Goal: Task Accomplishment & Management: Manage account settings

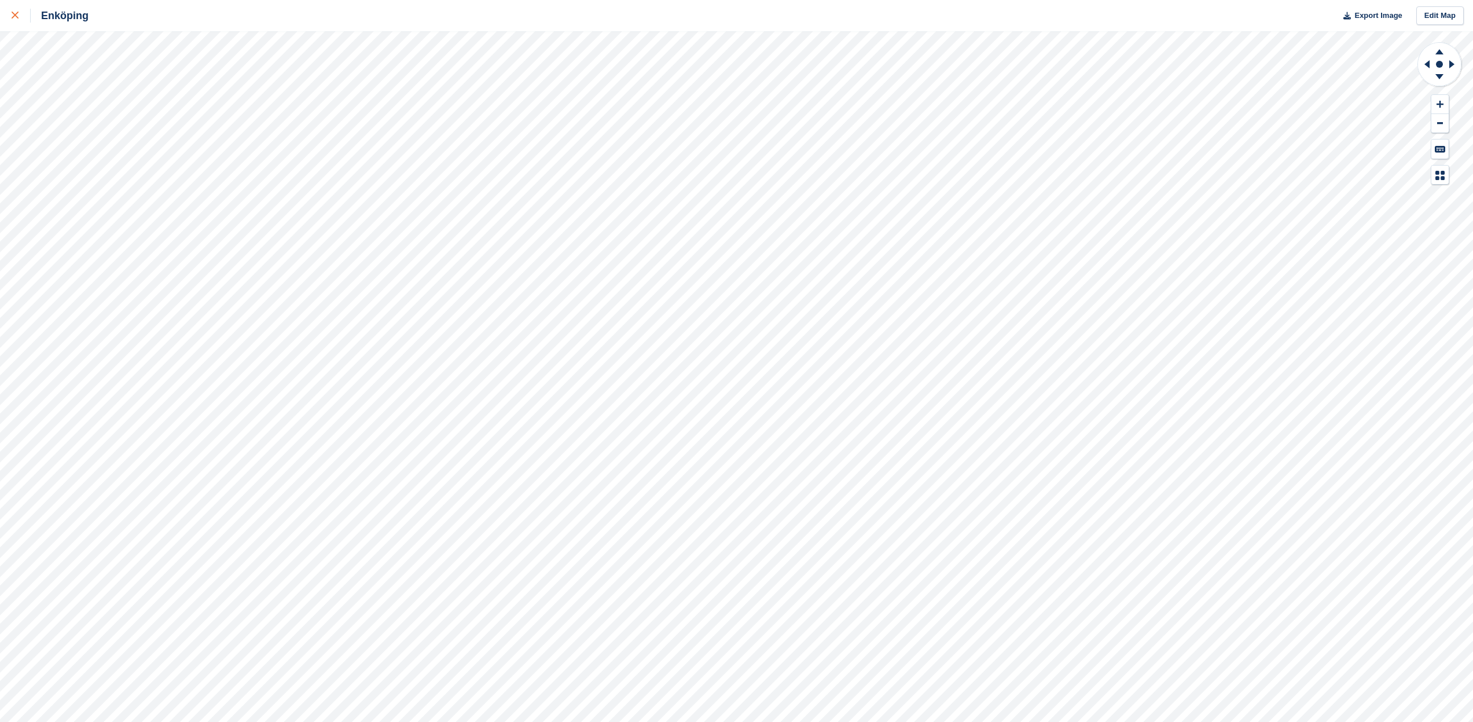
click at [16, 16] on icon at bounding box center [15, 15] width 7 height 7
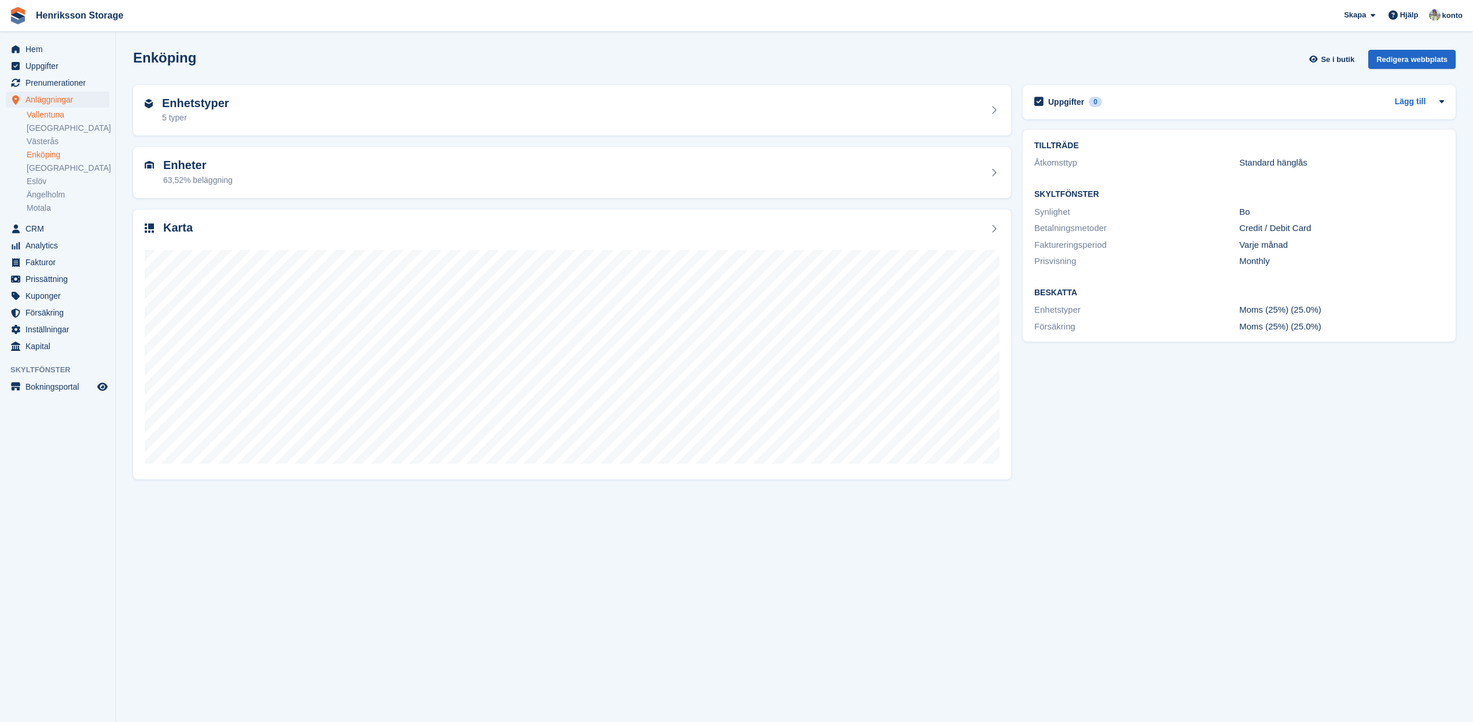
click at [59, 117] on link "Vallentuna" at bounding box center [68, 114] width 83 height 11
click at [181, 228] on h2 "Karta" at bounding box center [178, 227] width 30 height 13
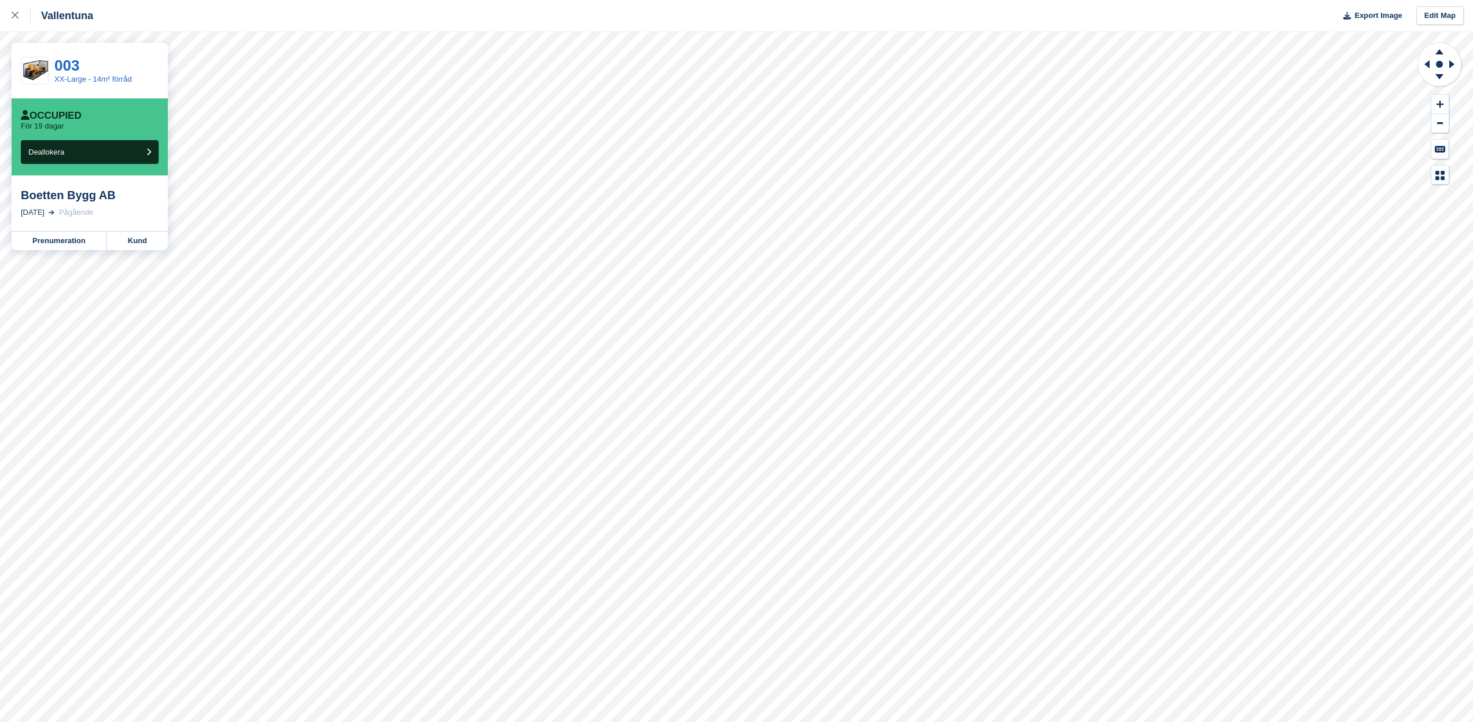
click at [90, 210] on div "Pågående" at bounding box center [76, 213] width 34 height 12
click at [155, 243] on link "Kund" at bounding box center [137, 241] width 61 height 19
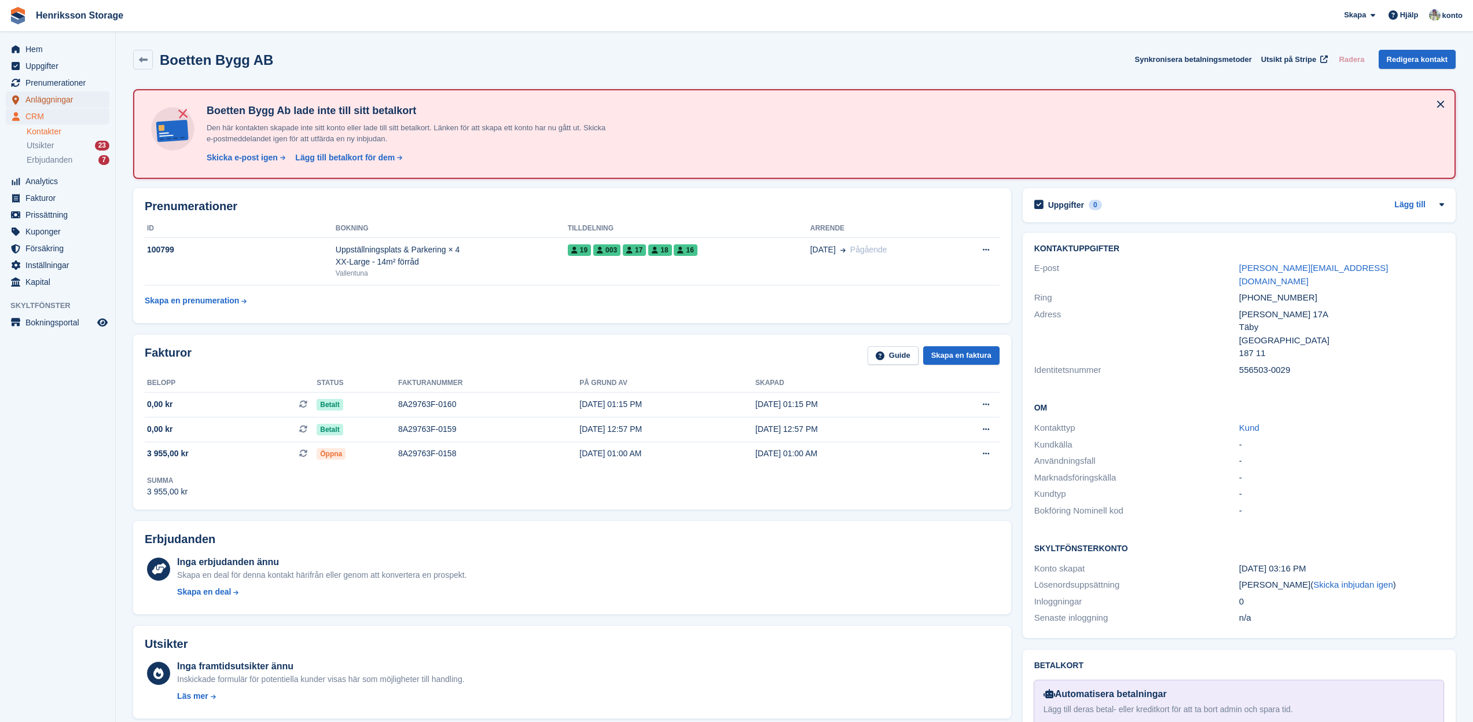
click at [59, 105] on span "Anläggningar" at bounding box center [59, 99] width 69 height 16
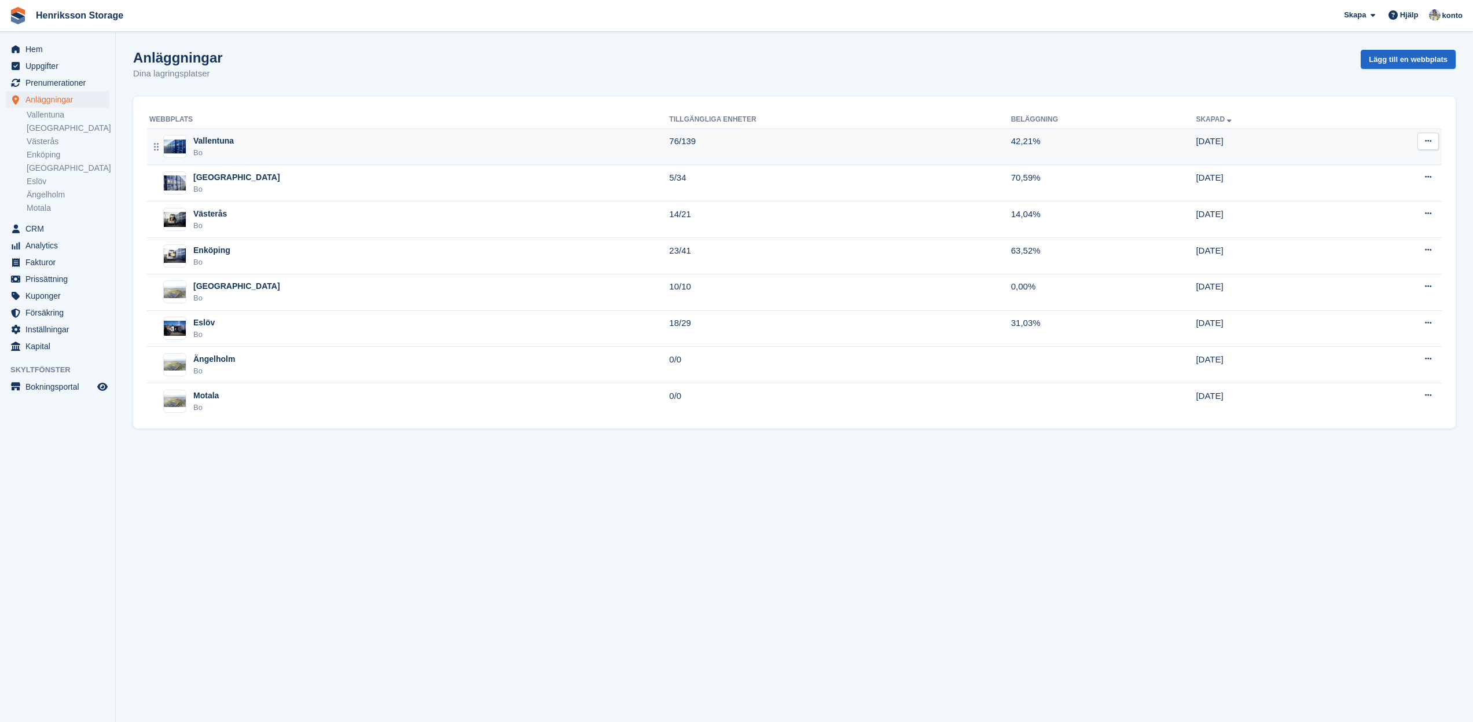
click at [227, 140] on div "Vallentuna" at bounding box center [213, 141] width 41 height 12
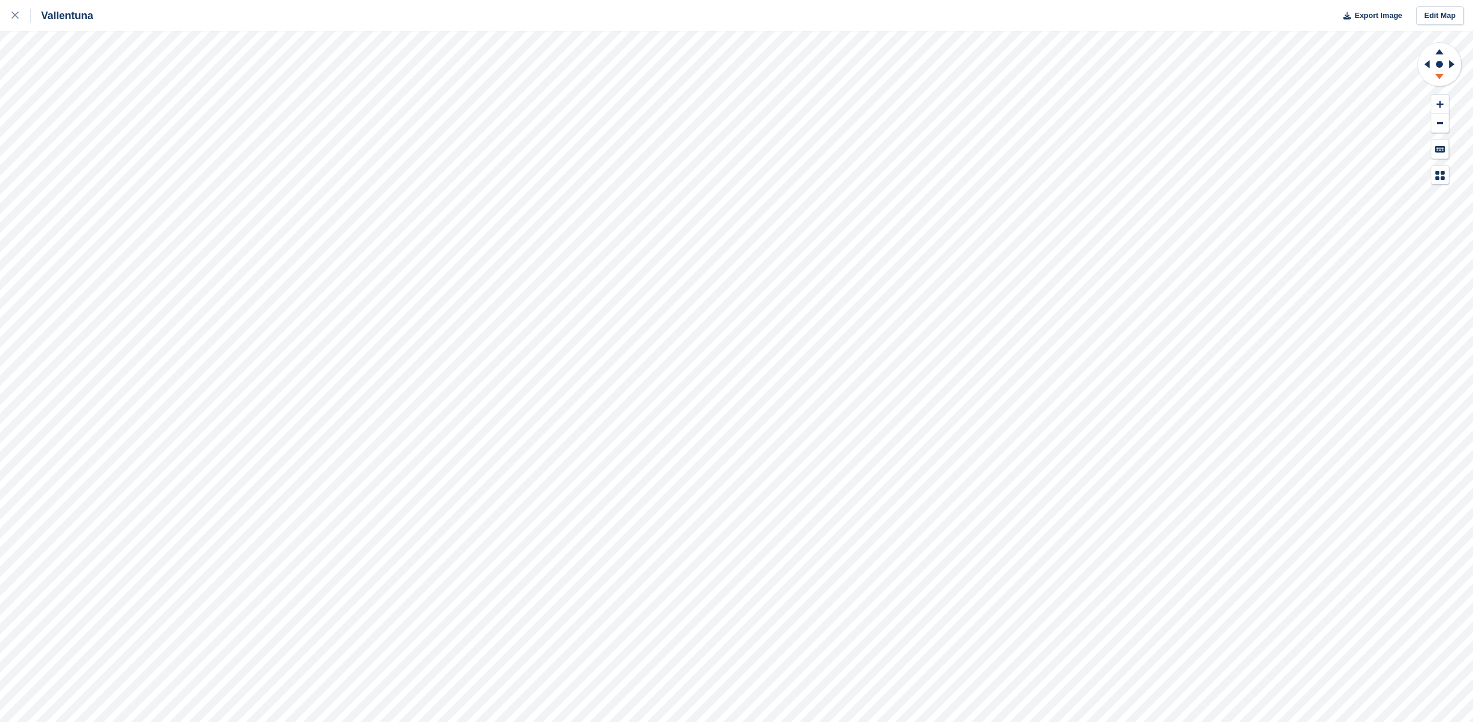
click at [1437, 80] on icon at bounding box center [1440, 78] width 30 height 14
click at [1439, 54] on icon at bounding box center [1440, 50] width 30 height 14
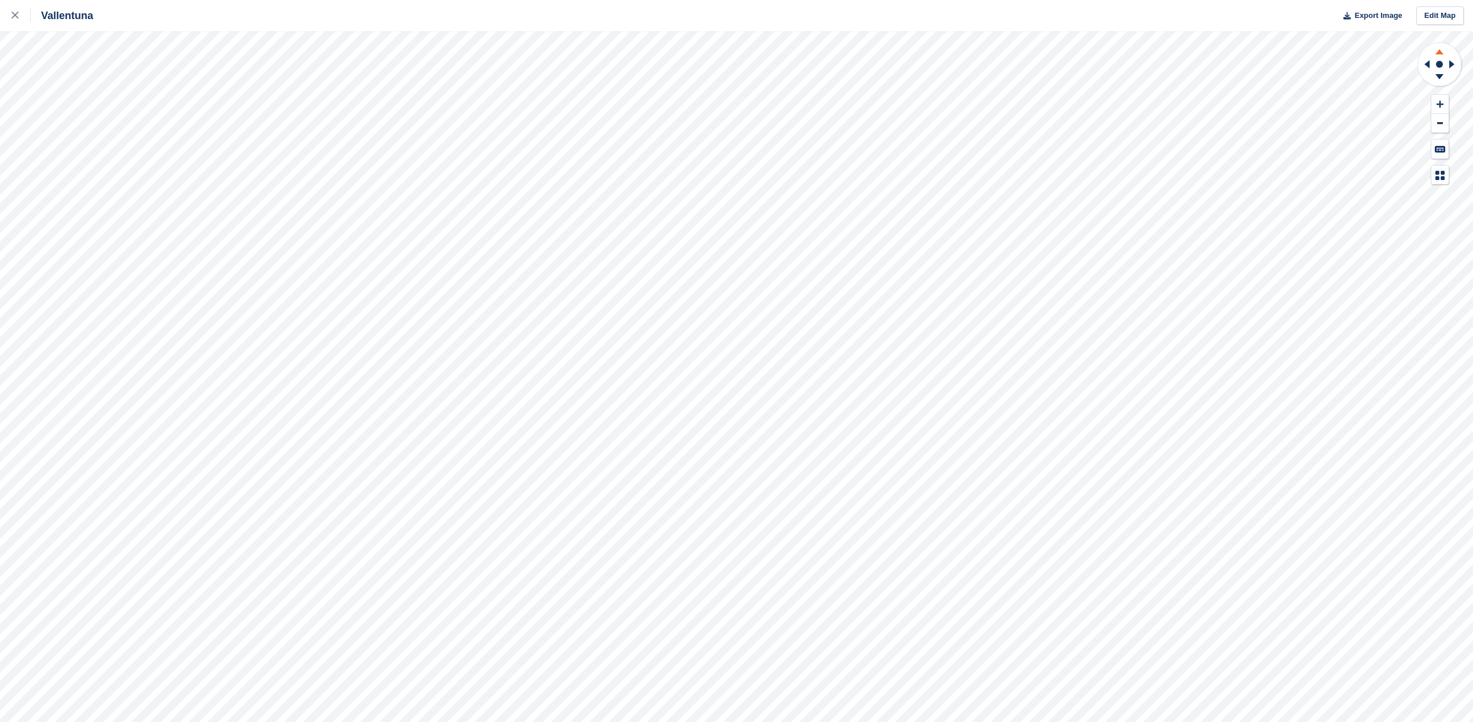
click at [1439, 54] on icon at bounding box center [1440, 50] width 30 height 14
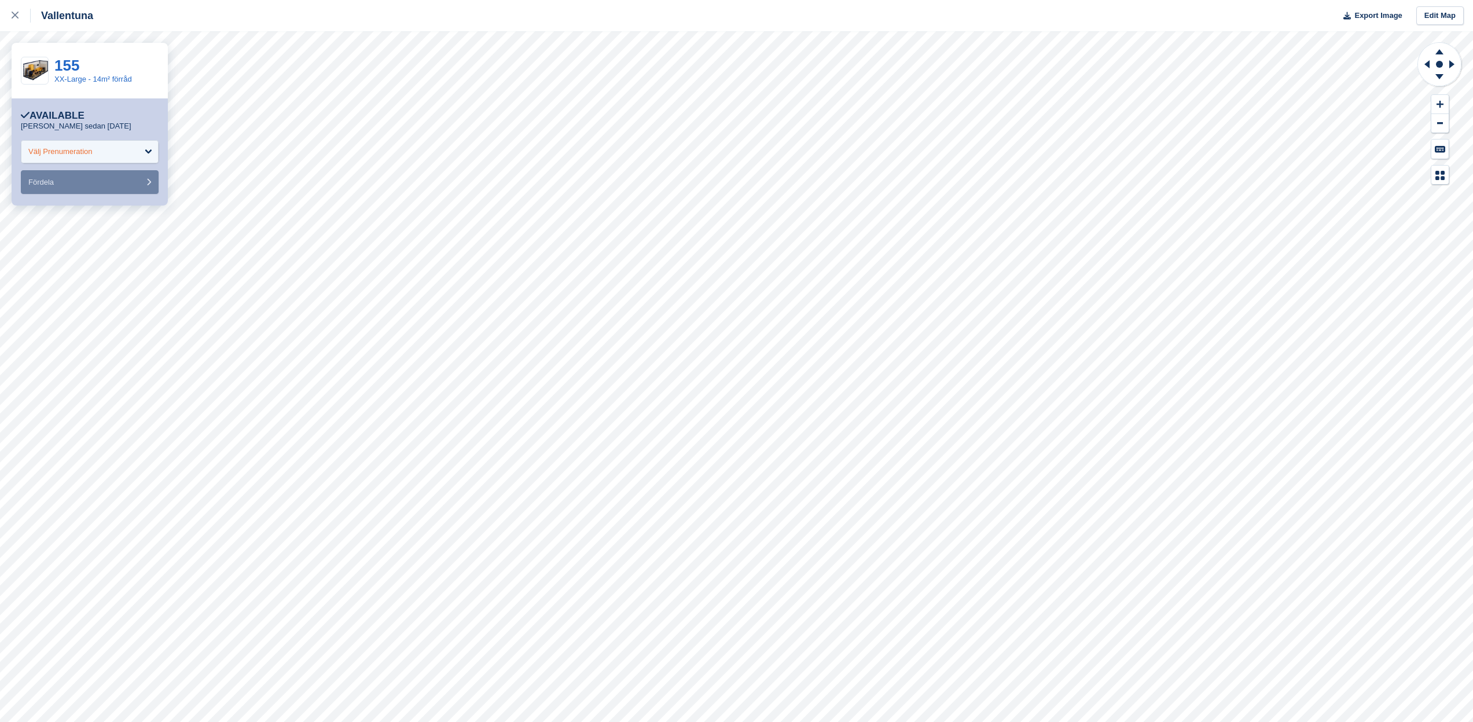
click at [114, 157] on div "Välj Prenumeration" at bounding box center [90, 151] width 138 height 23
click at [149, 149] on div "Välj Prenumeration" at bounding box center [90, 151] width 138 height 23
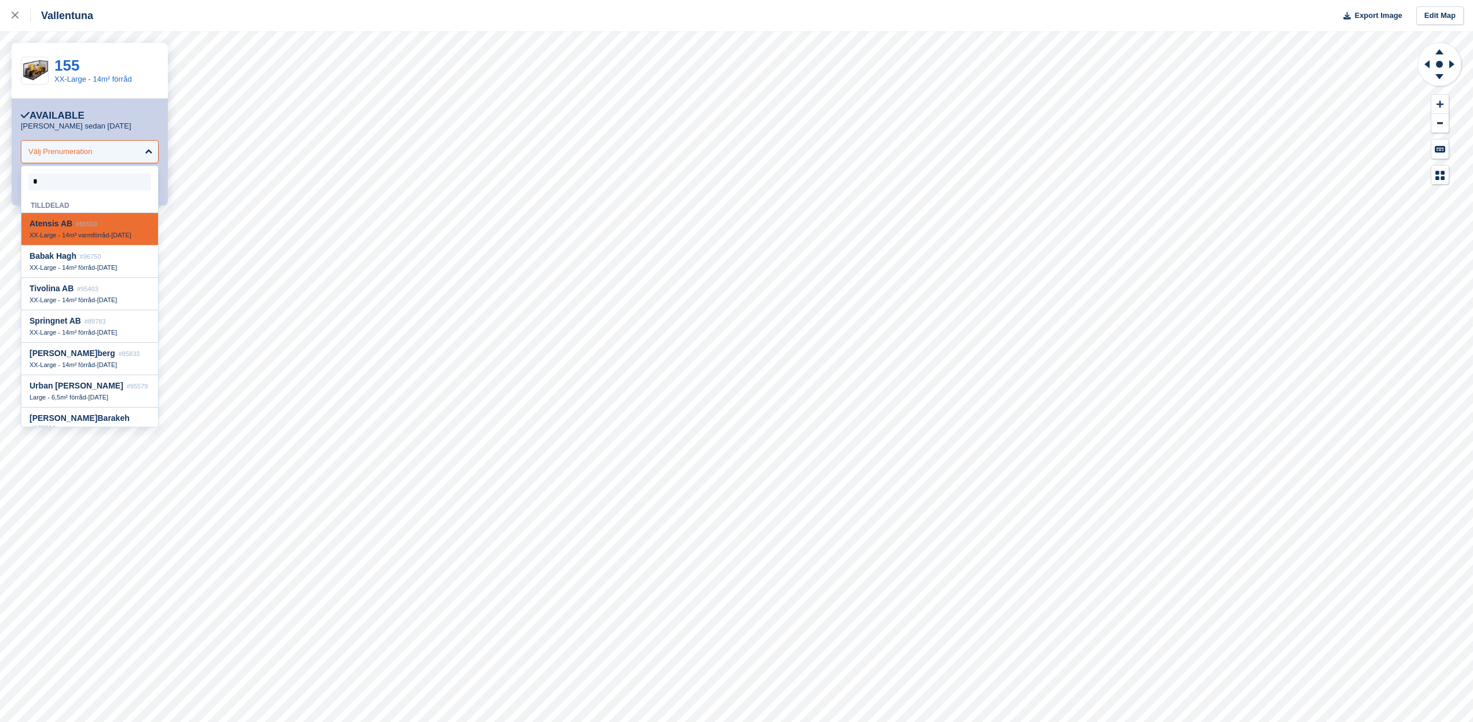
type input "**"
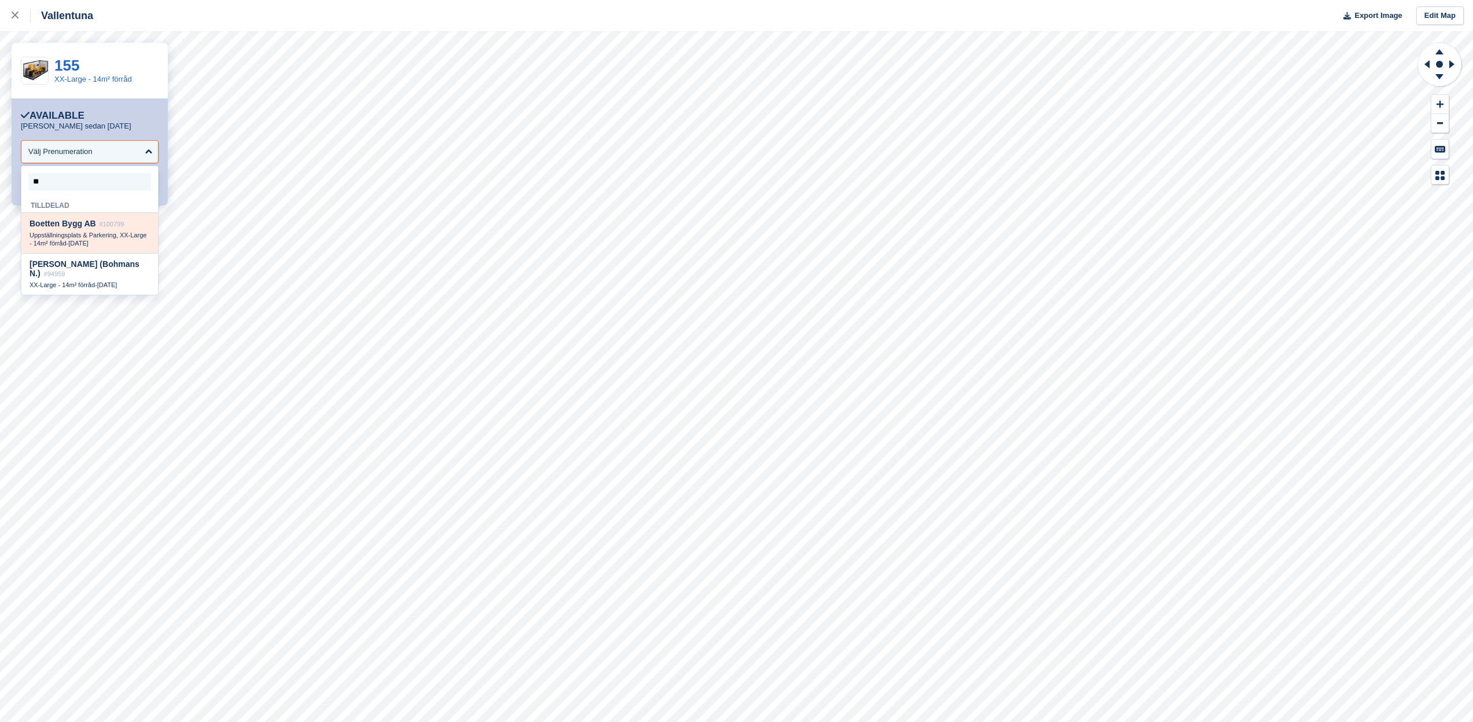
click at [128, 243] on div "Uppställningsplats & Parkering, XX-Large - 14m² förråd - 13 Aug" at bounding box center [90, 239] width 120 height 16
select select "******"
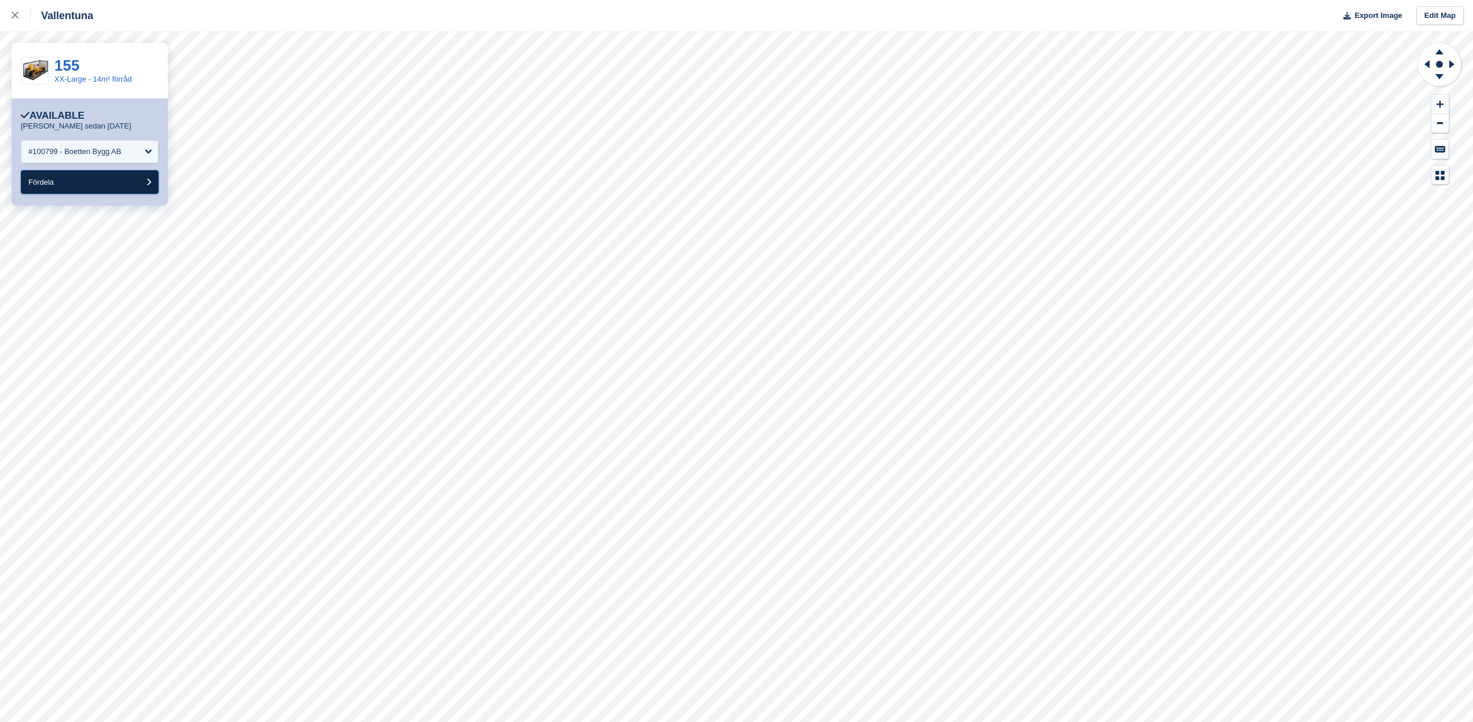
click at [114, 186] on button "Fördela" at bounding box center [90, 182] width 138 height 24
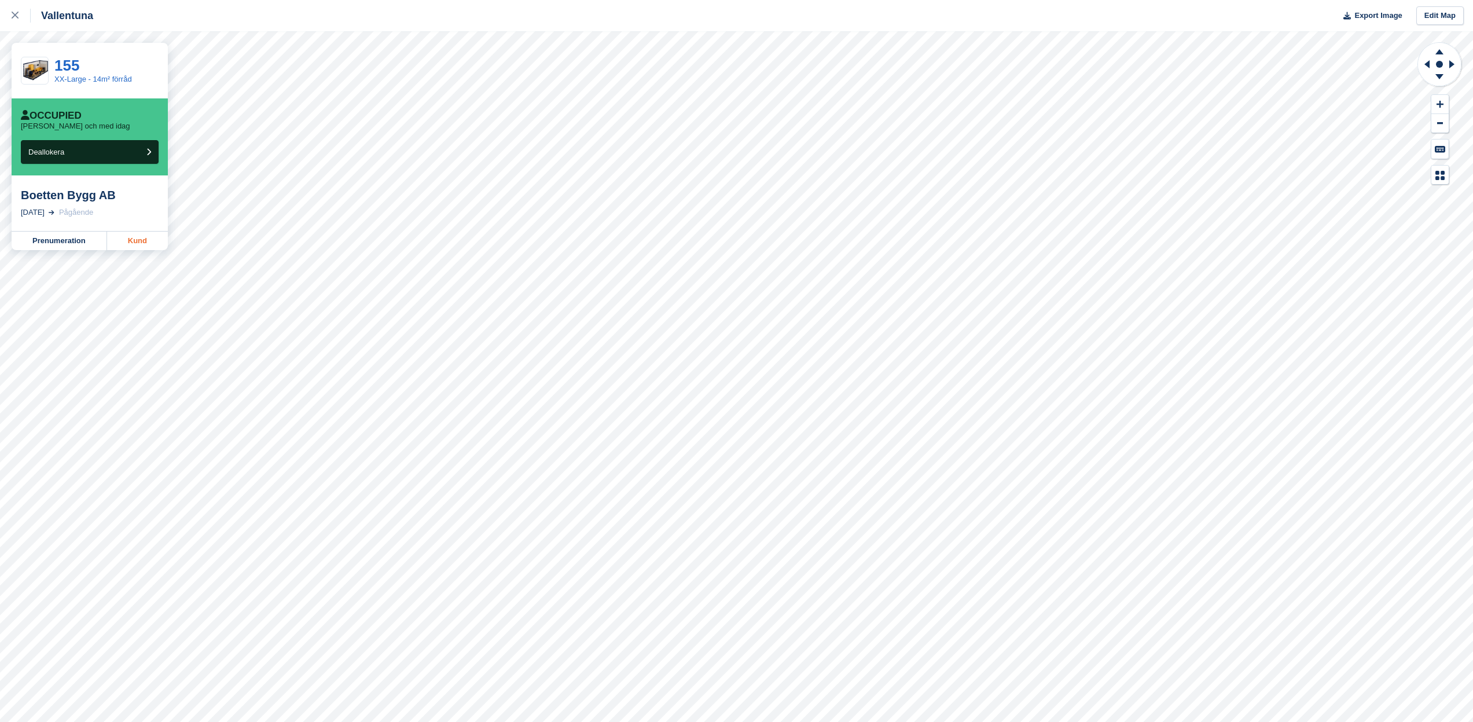
click at [144, 237] on link "Kund" at bounding box center [137, 241] width 61 height 19
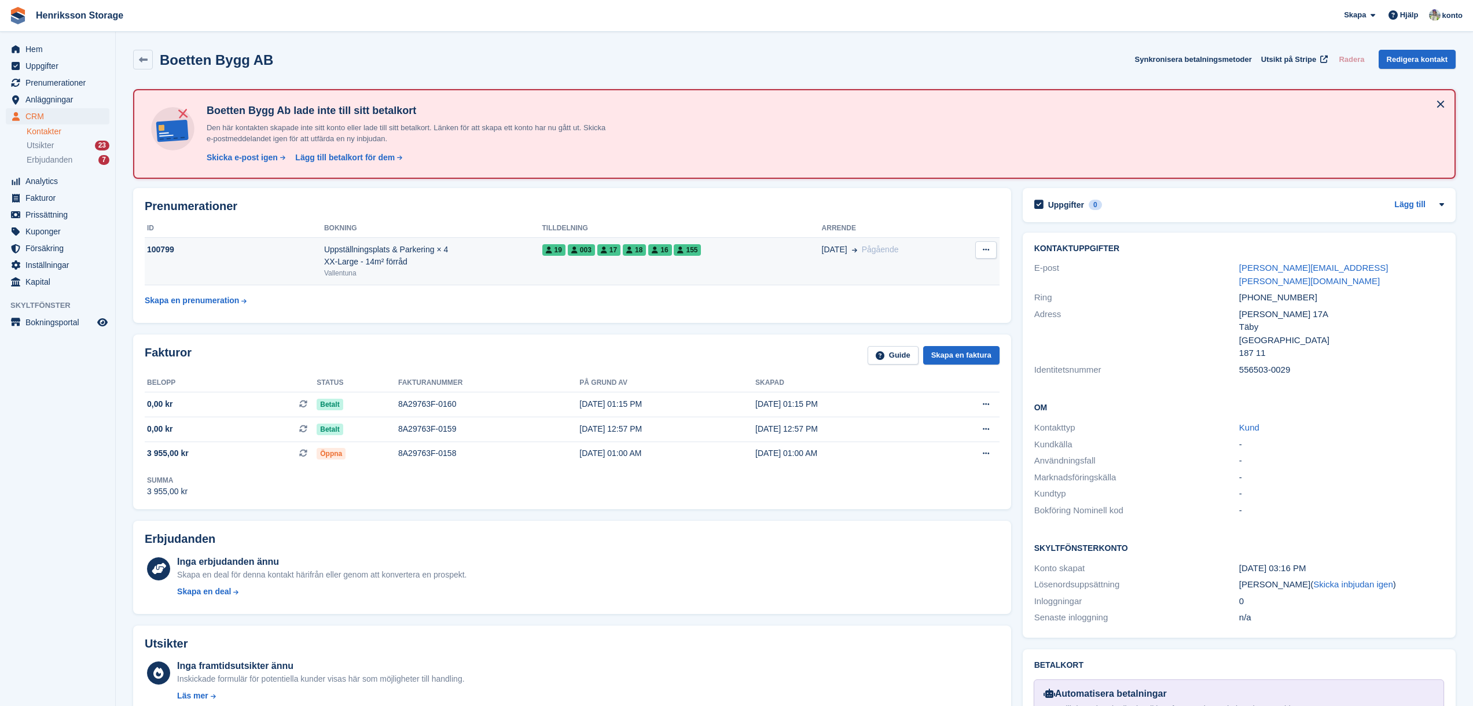
click at [364, 266] on div "Uppställningsplats & Parkering × 4 XX-Large - 14m² förråd" at bounding box center [433, 256] width 218 height 24
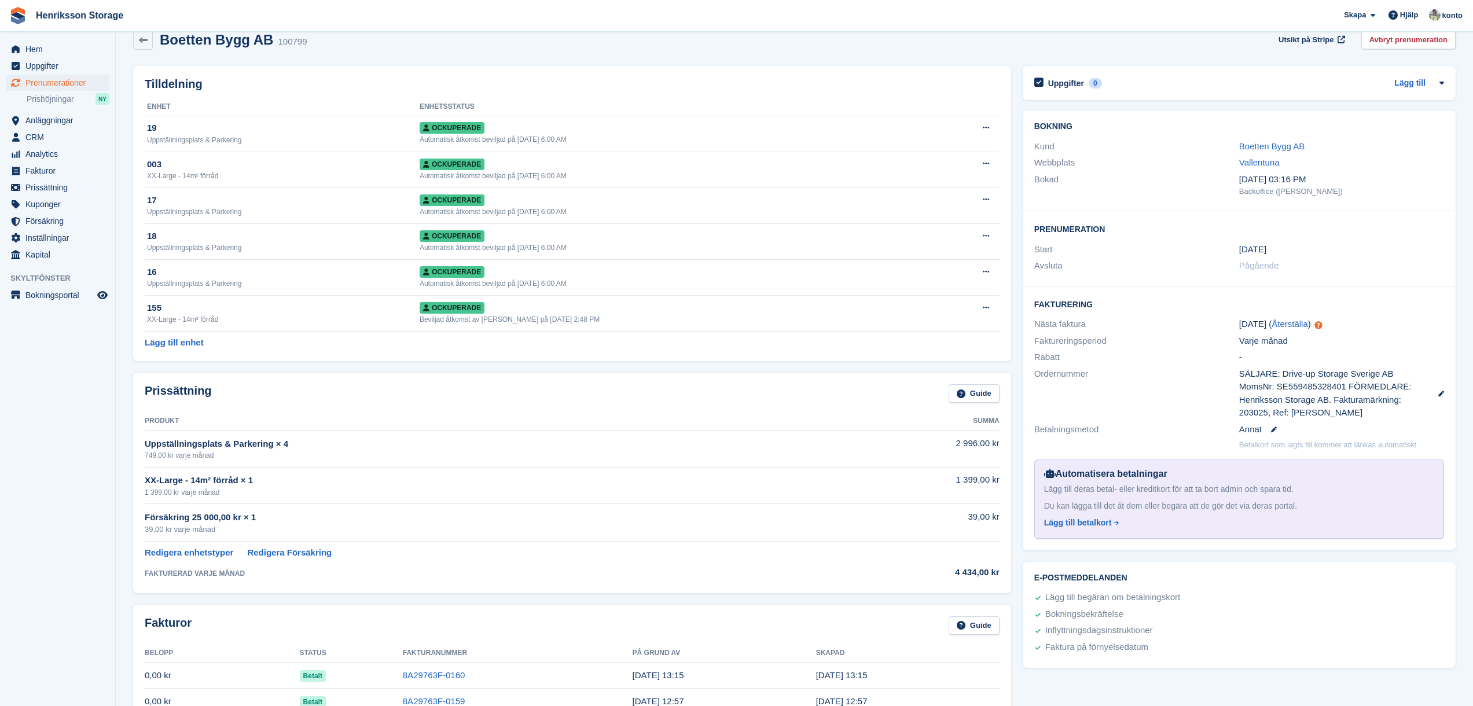
scroll to position [54, 0]
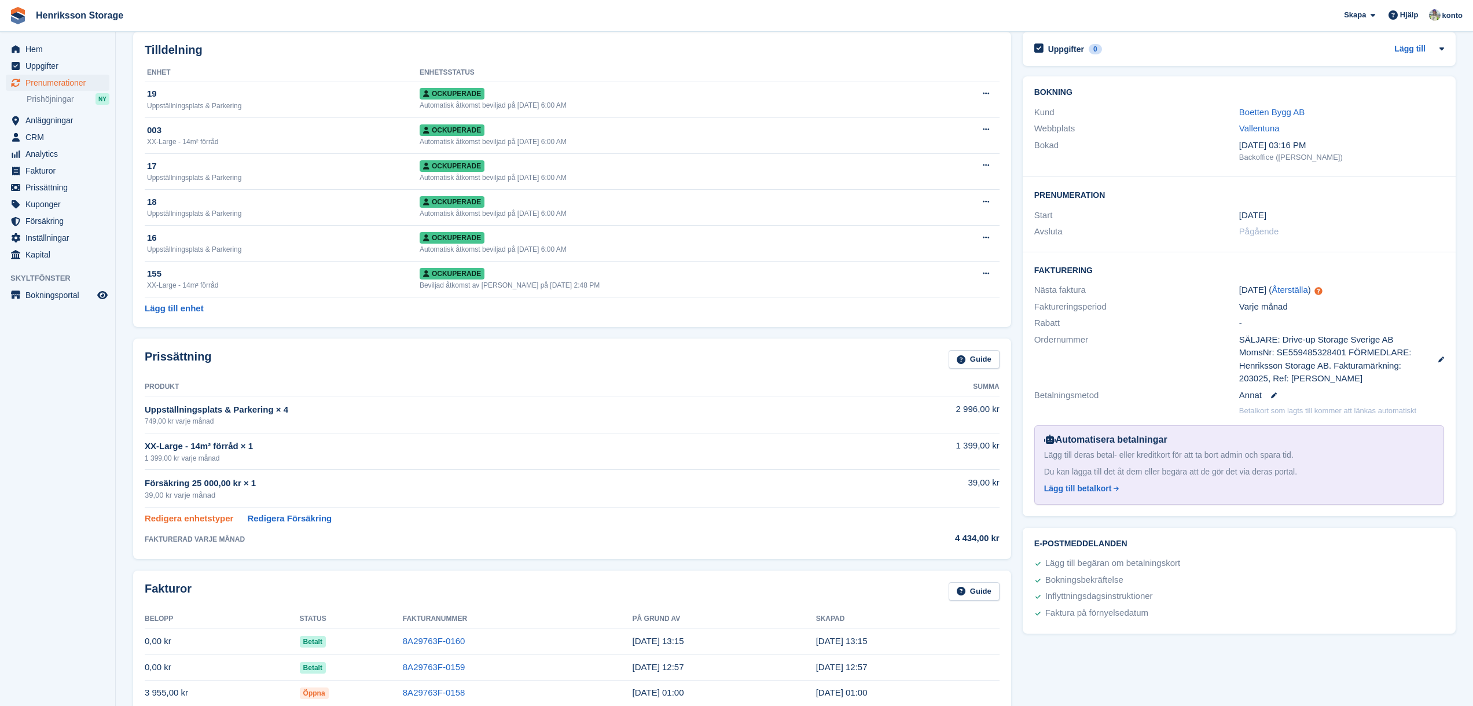
click at [207, 518] on link "Redigera enhetstyper" at bounding box center [189, 518] width 89 height 13
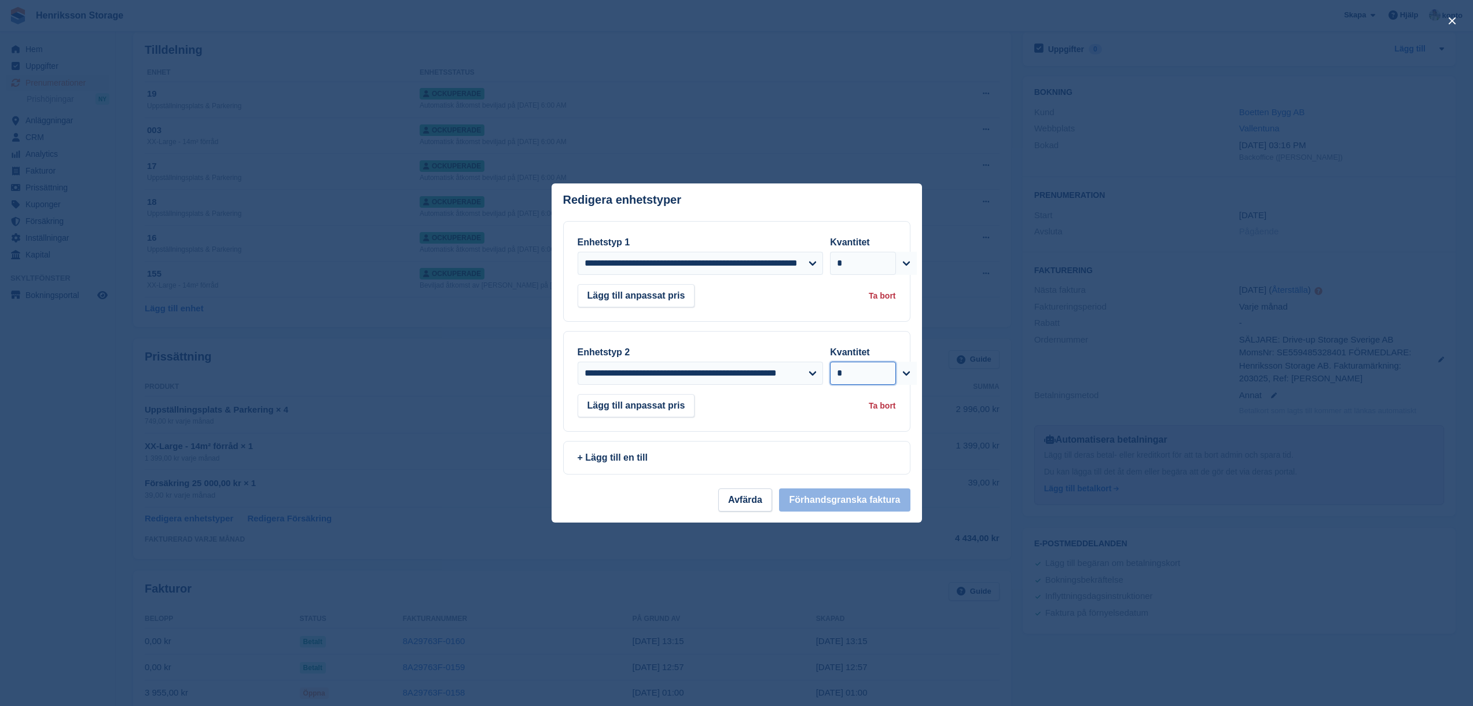
click at [878, 373] on select "* * * * * * * * * ** ** ** ** ** ** ** ** ** ** ** ** ** ** ** ** ** ** ** ** *…" at bounding box center [862, 373] width 65 height 23
select select "*"
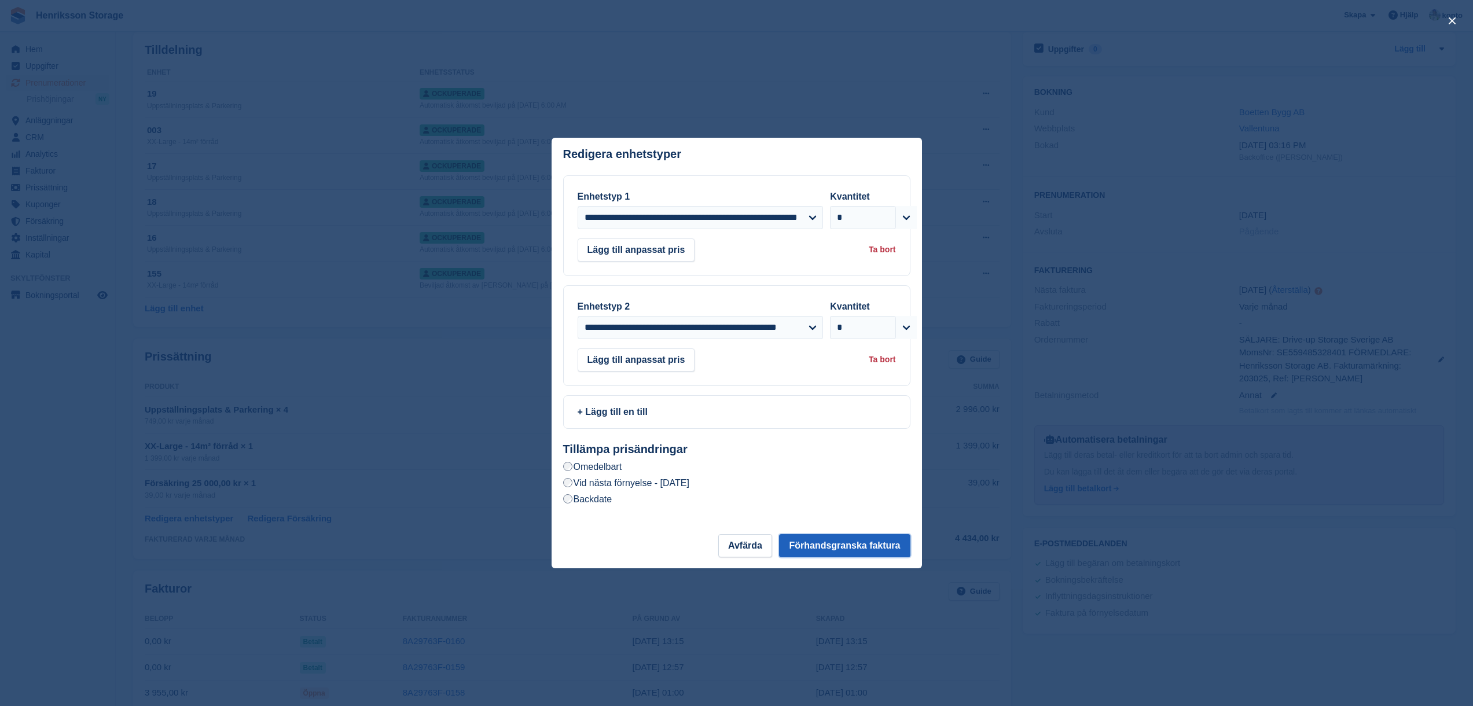
click at [834, 544] on button "Förhandsgranska faktura" at bounding box center [844, 545] width 131 height 23
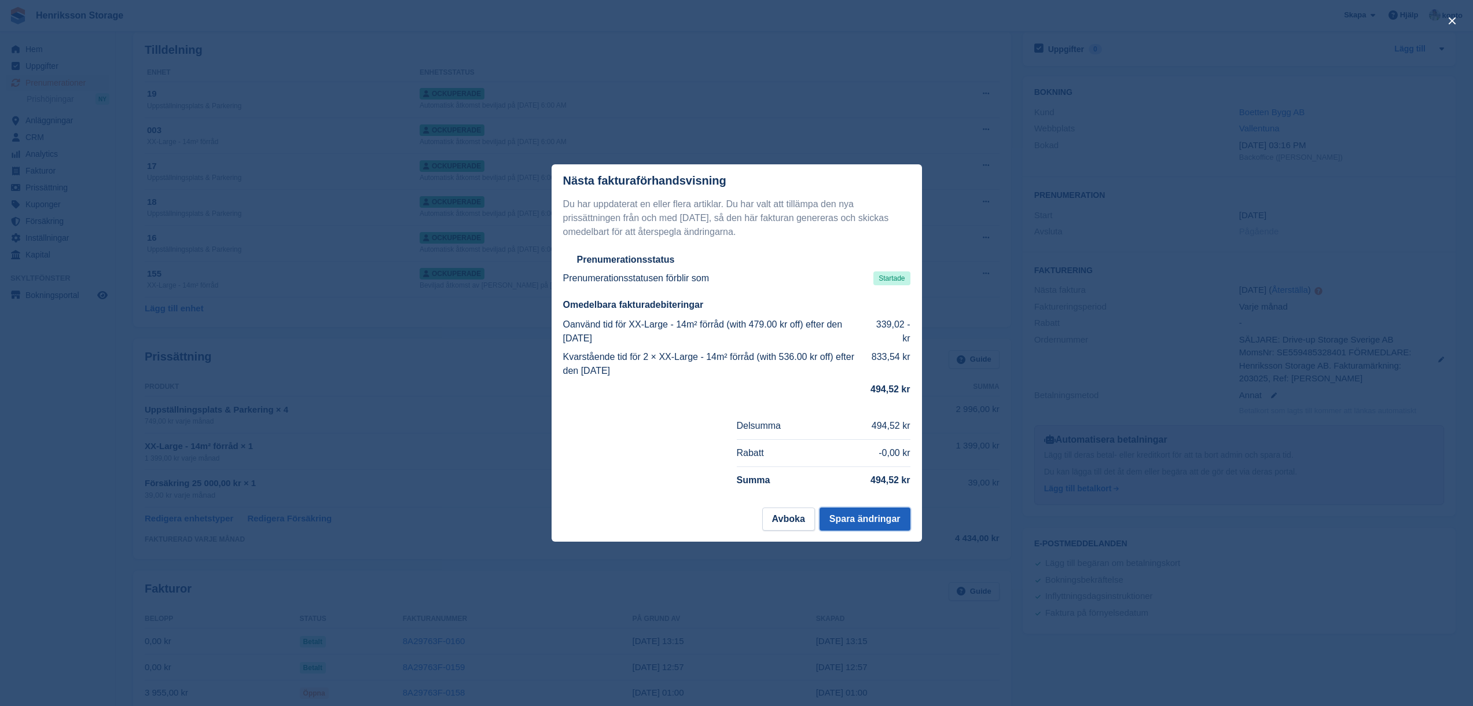
click at [881, 517] on button "Spara ändringar" at bounding box center [865, 519] width 91 height 23
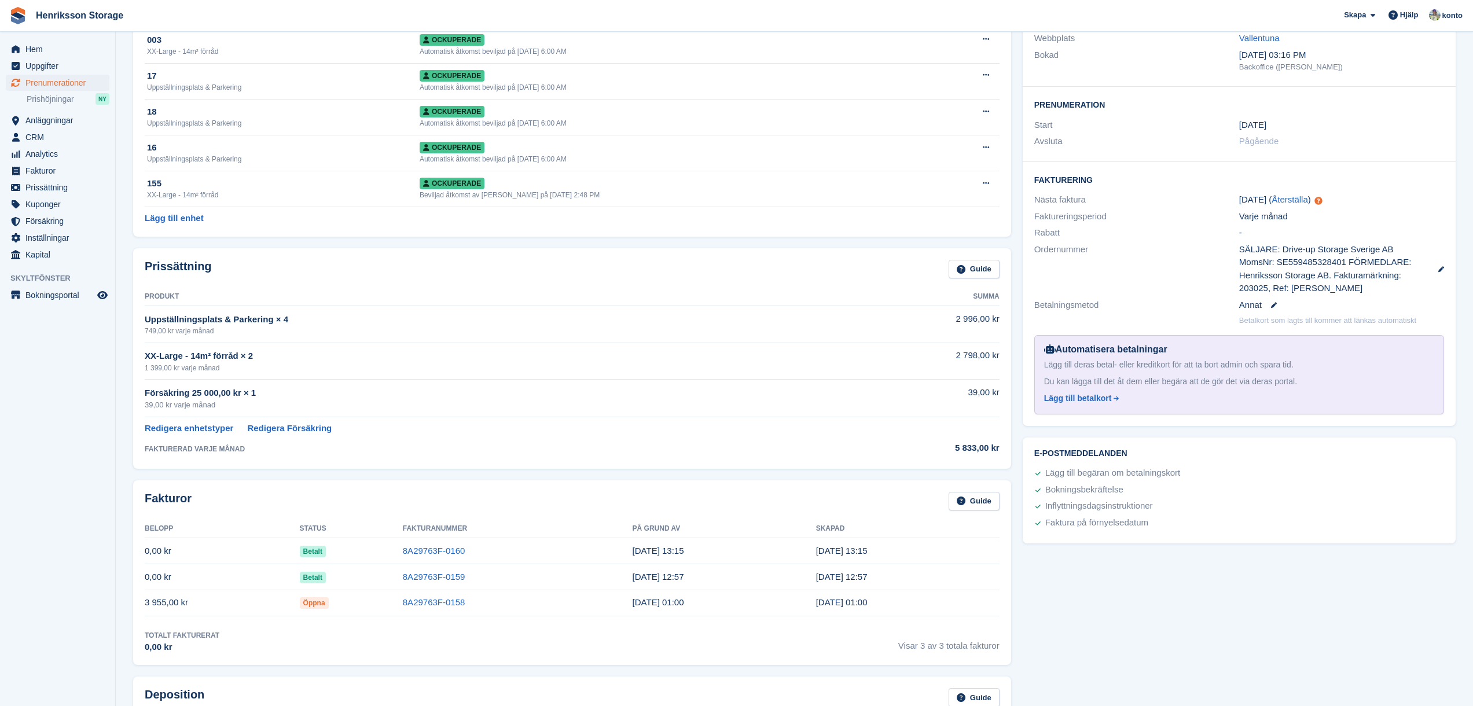
scroll to position [0, 0]
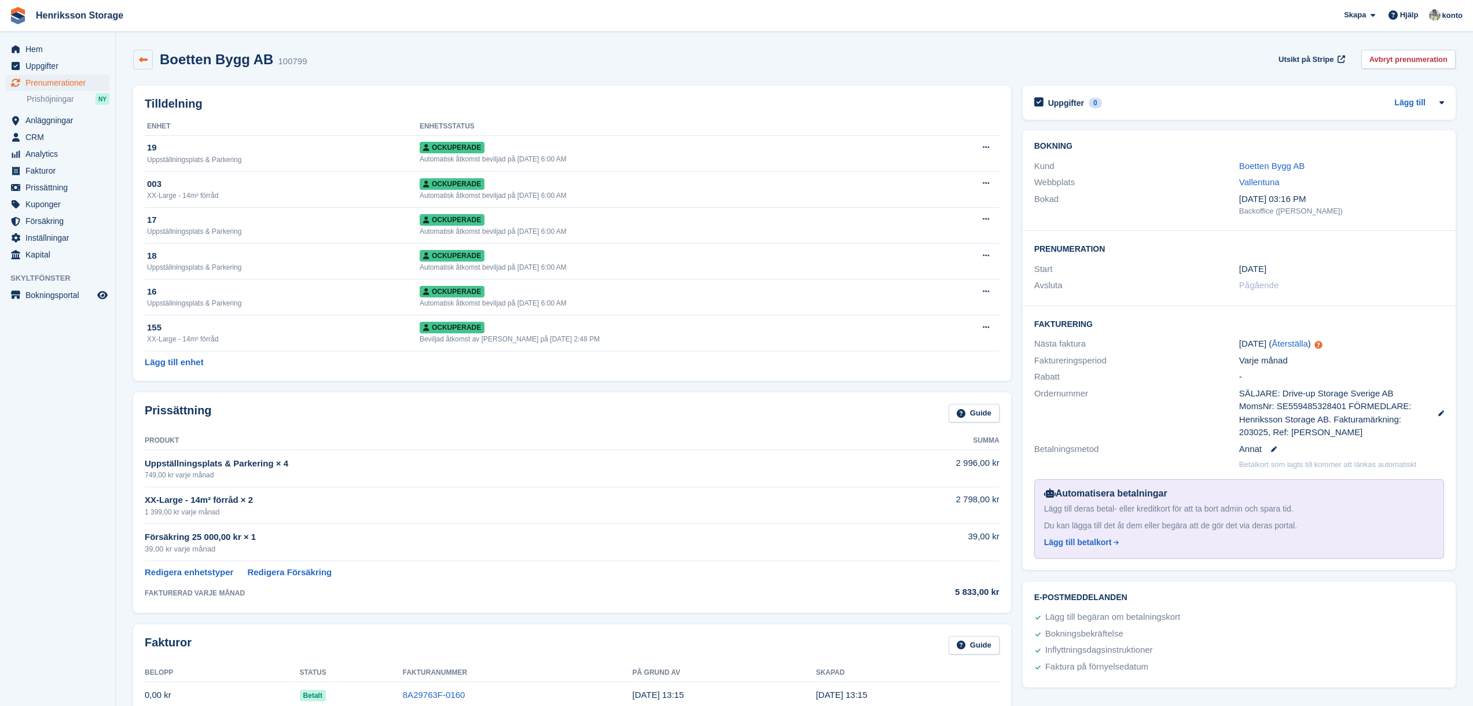
click at [137, 65] on link at bounding box center [143, 60] width 20 height 20
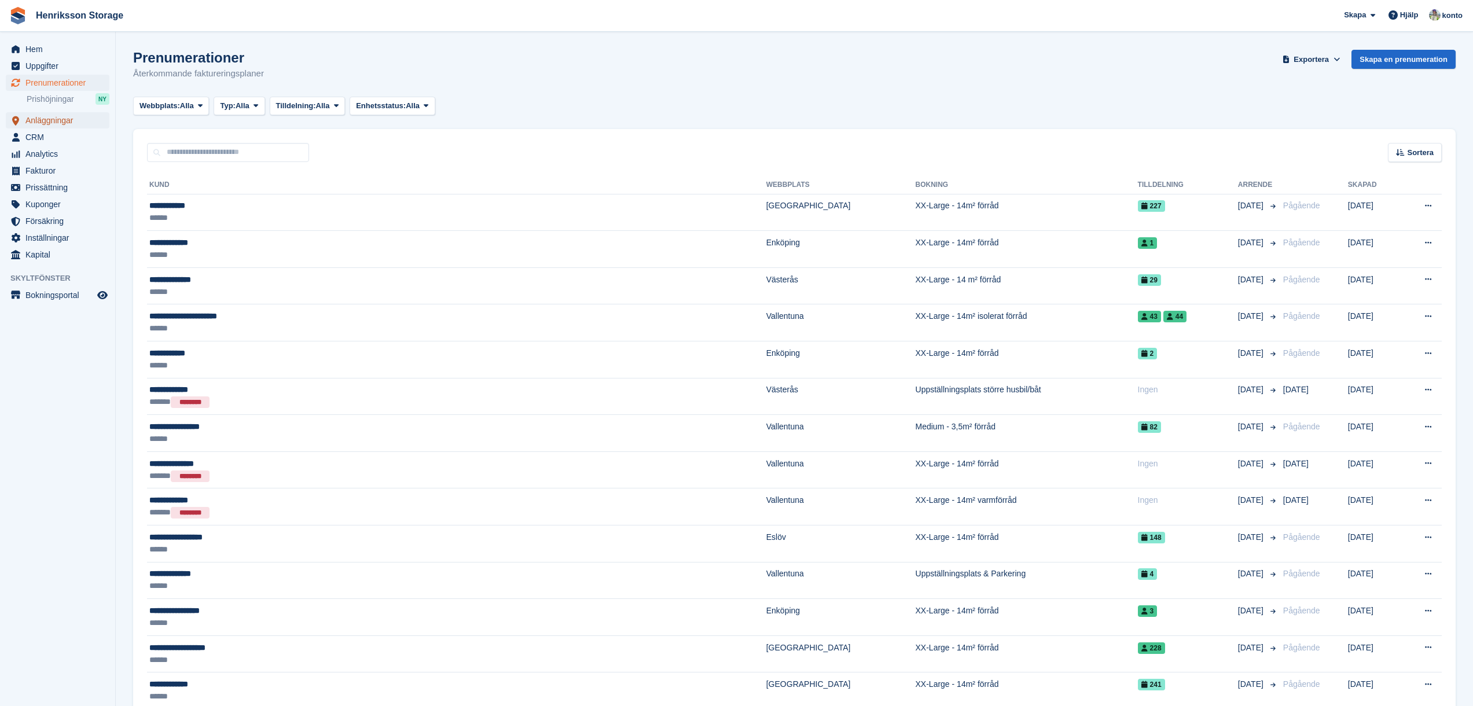
click at [68, 125] on span "Anläggningar" at bounding box center [59, 120] width 69 height 16
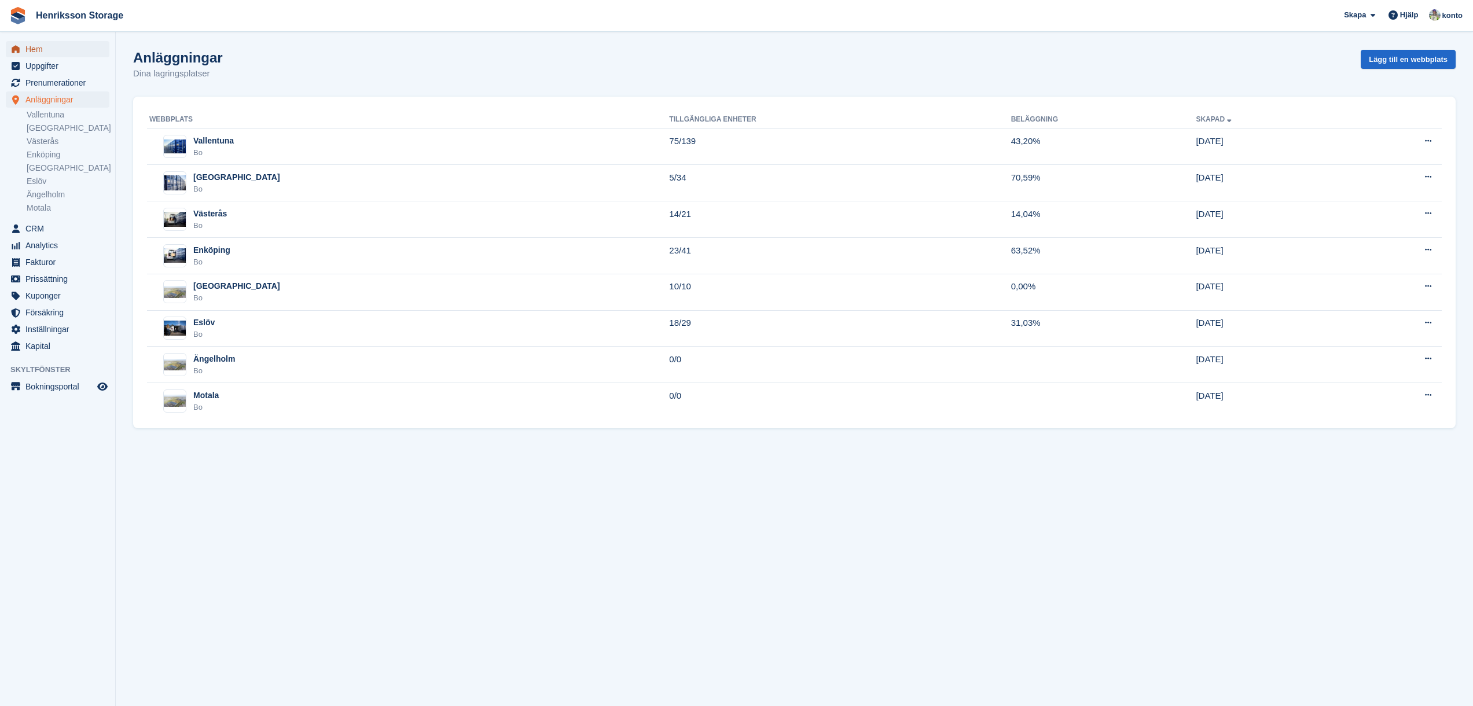
click at [60, 55] on span "Hem" at bounding box center [59, 49] width 69 height 16
